Goal: Browse casually: Explore the website without a specific task or goal

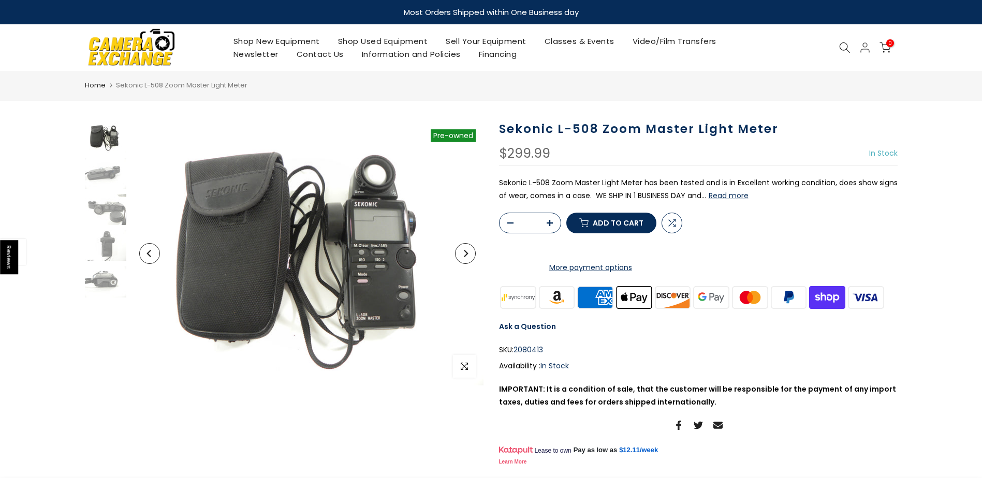
click at [469, 259] on button "Next" at bounding box center [465, 253] width 21 height 21
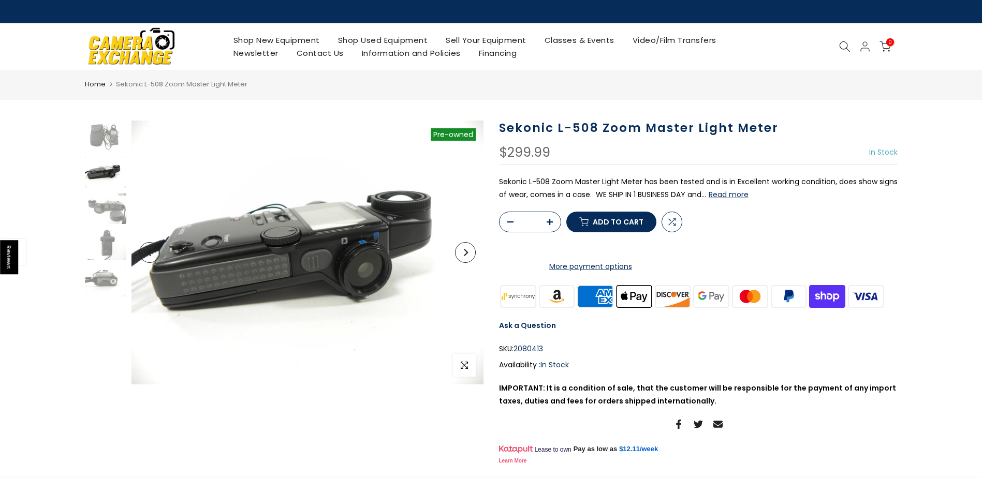
click at [469, 259] on button "Next" at bounding box center [465, 252] width 21 height 21
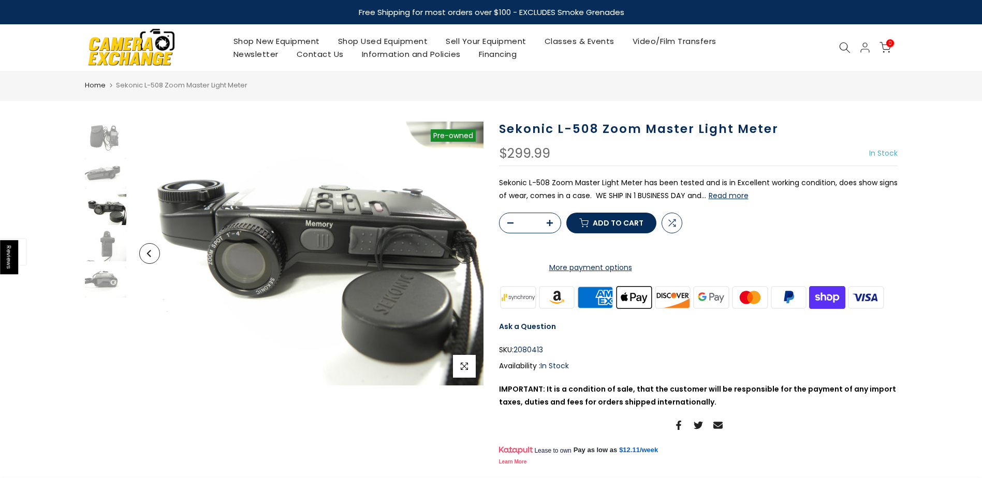
click at [469, 259] on button "Next" at bounding box center [465, 253] width 21 height 21
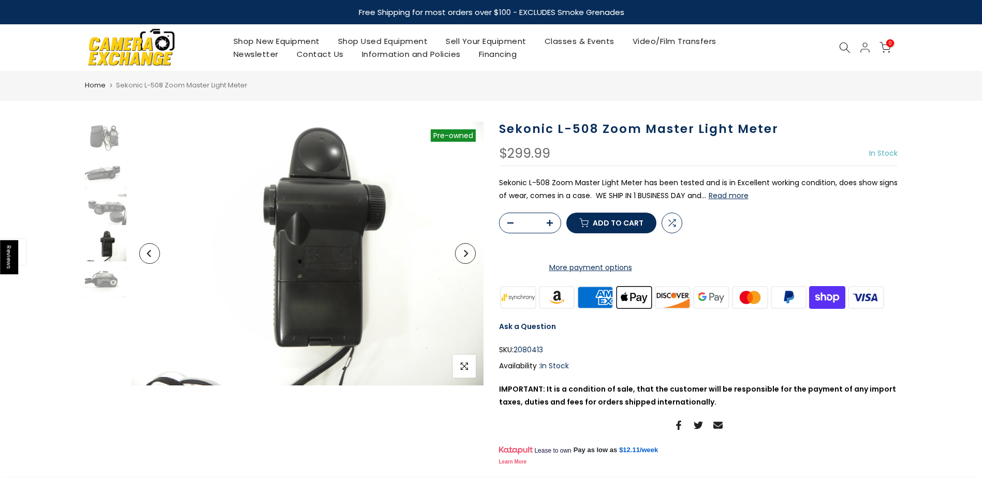
click at [469, 259] on button "Next" at bounding box center [465, 253] width 21 height 21
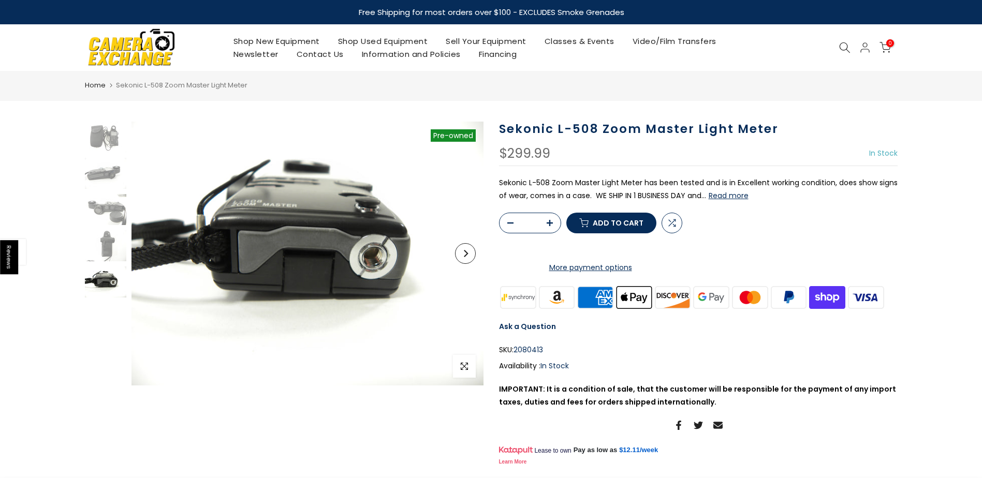
click at [469, 259] on button "Next" at bounding box center [465, 253] width 21 height 21
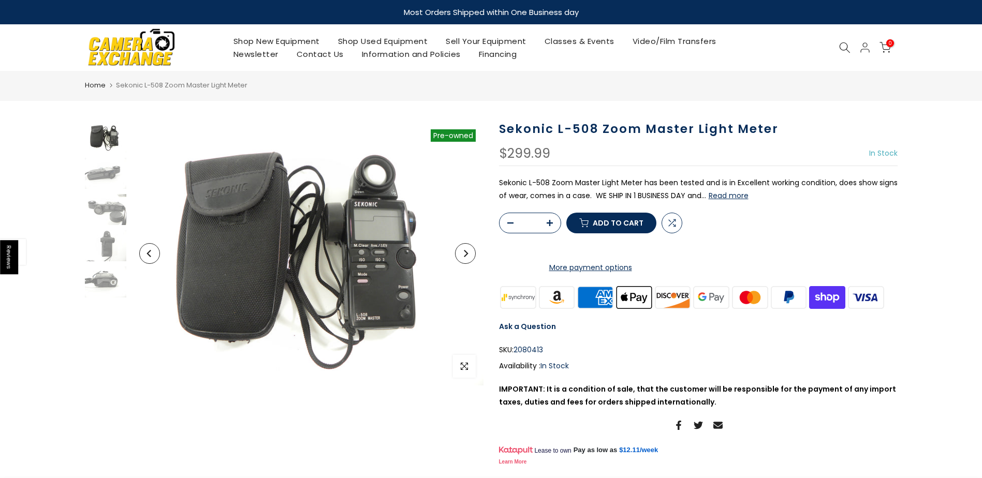
click at [469, 259] on button "Next" at bounding box center [465, 253] width 21 height 21
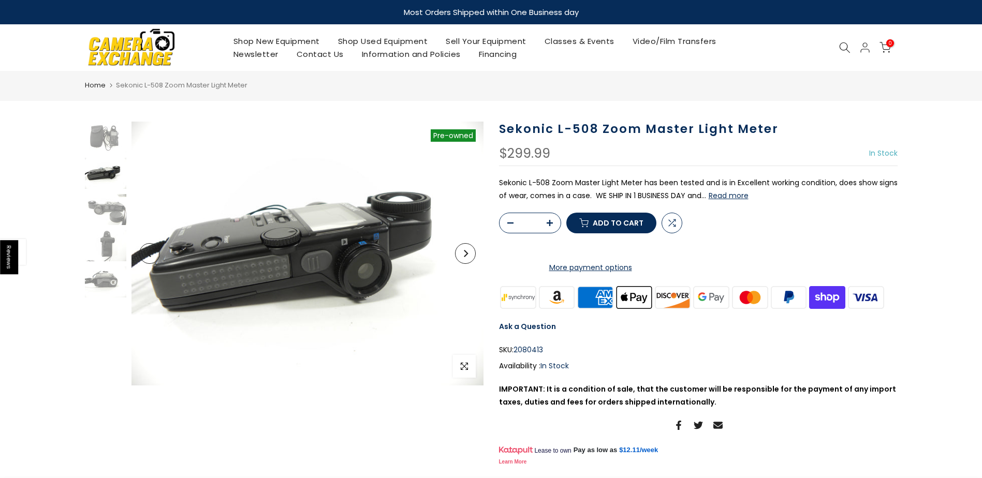
click at [468, 259] on button "Next" at bounding box center [465, 253] width 21 height 21
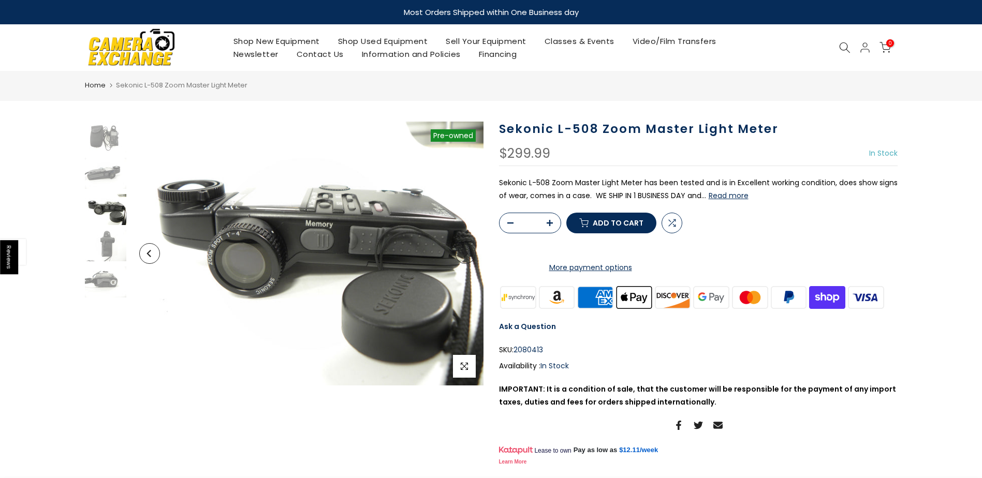
click at [154, 255] on button "Previous" at bounding box center [149, 253] width 21 height 21
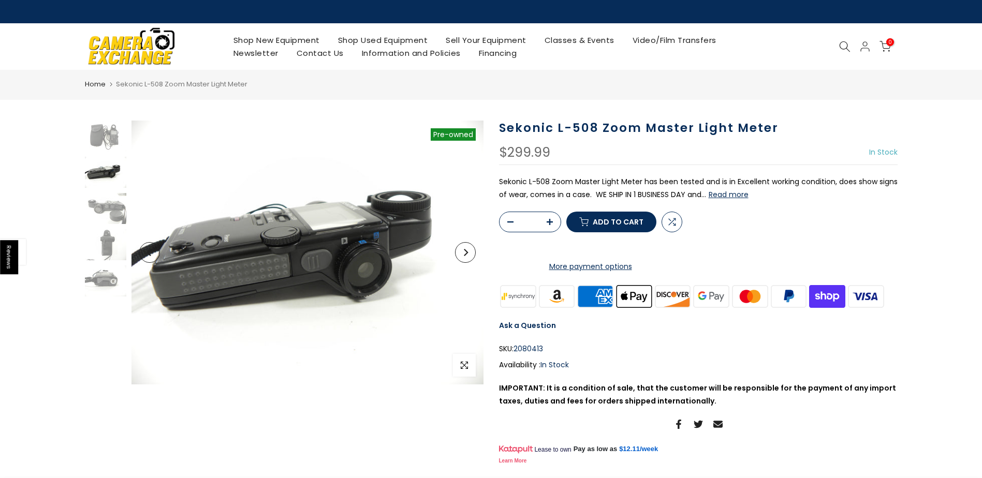
click at [467, 253] on icon "Next" at bounding box center [466, 252] width 4 height 7
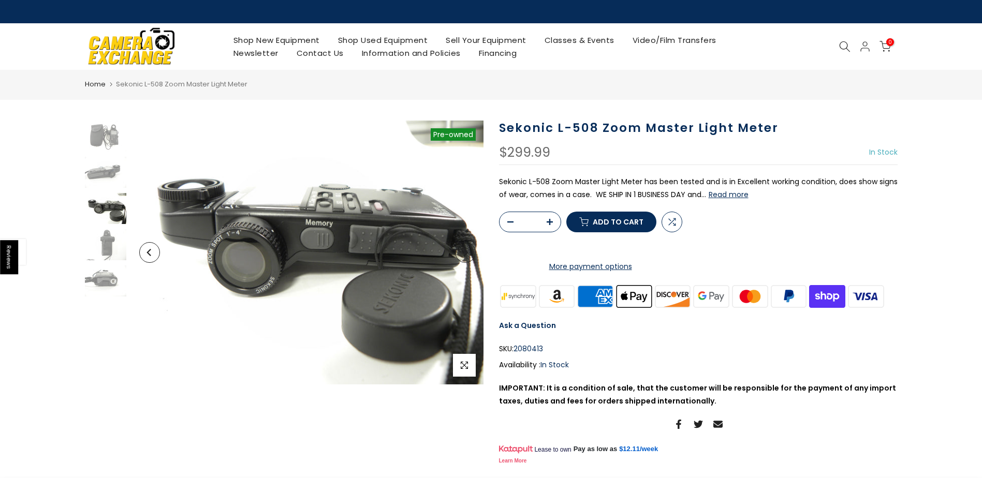
click at [467, 253] on icon "Next" at bounding box center [466, 252] width 4 height 7
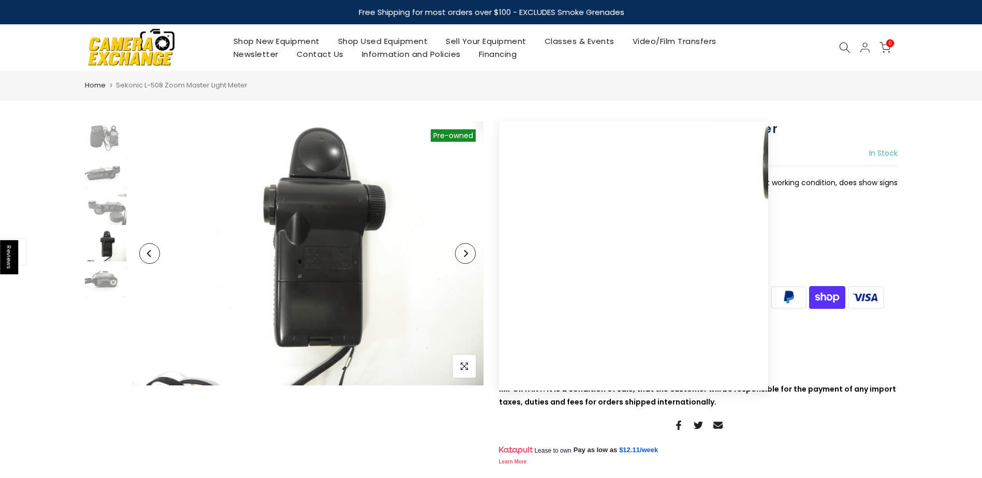
click at [156, 254] on button "Previous" at bounding box center [149, 253] width 21 height 21
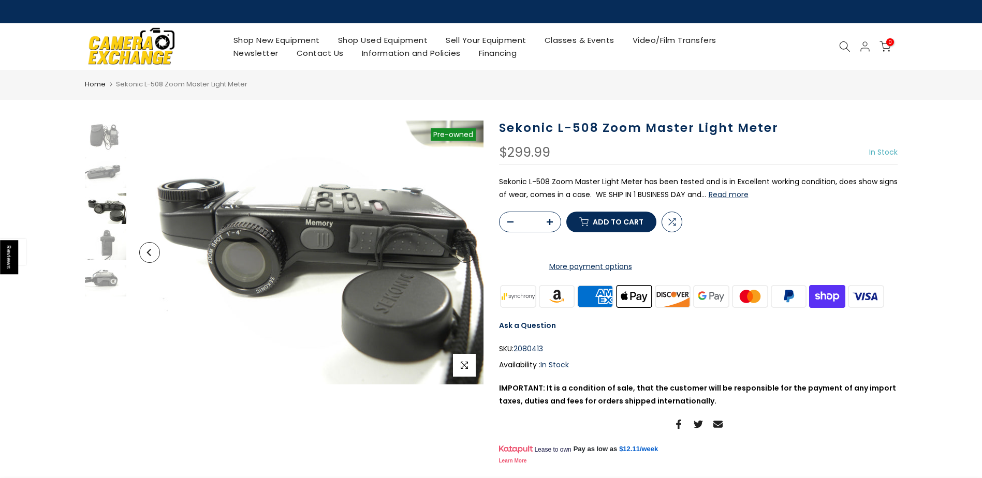
click at [469, 251] on button "Next" at bounding box center [465, 252] width 21 height 21
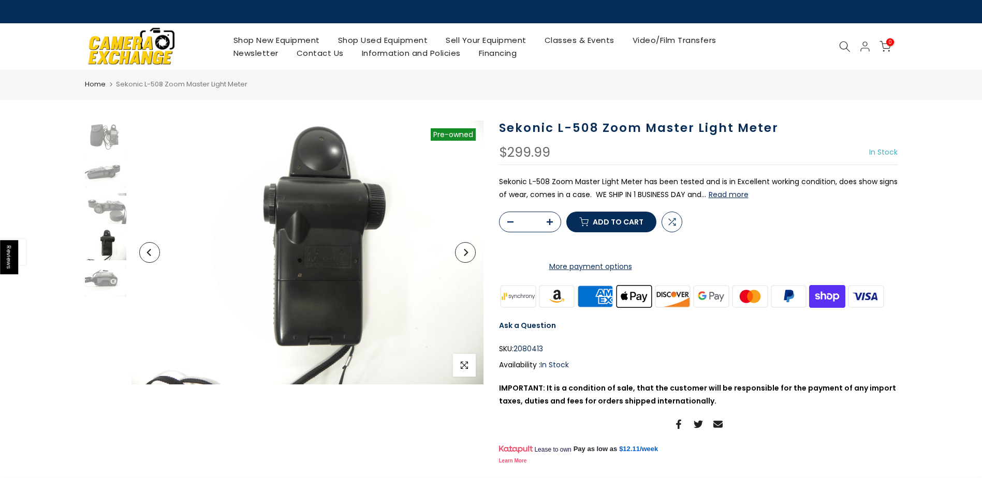
click at [469, 251] on button "Next" at bounding box center [465, 252] width 21 height 21
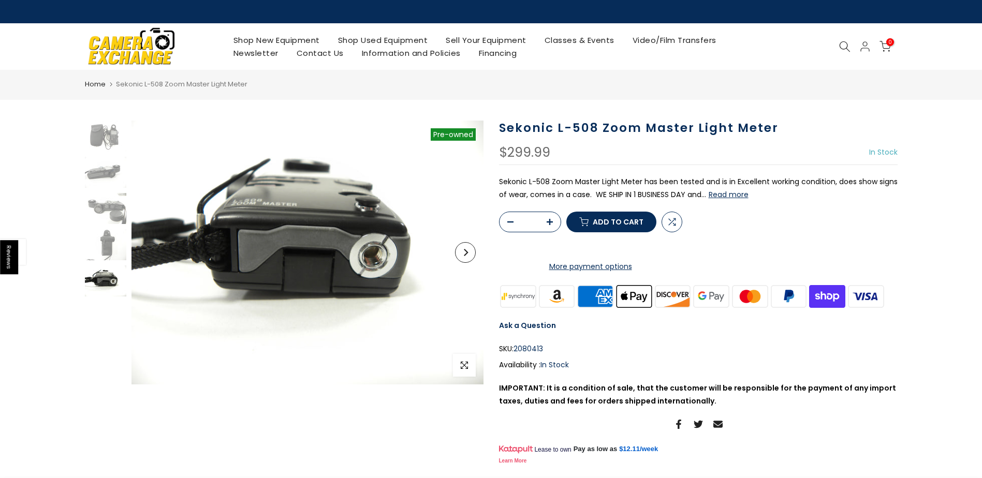
click at [469, 251] on button "Next" at bounding box center [465, 252] width 21 height 21
